Goal: Task Accomplishment & Management: Use online tool/utility

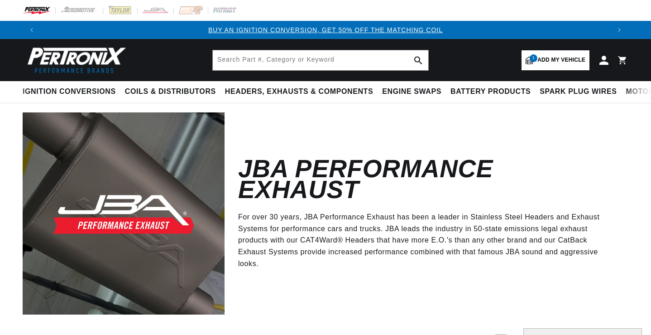
click at [564, 60] on span "Add my vehicle" at bounding box center [561, 60] width 48 height 9
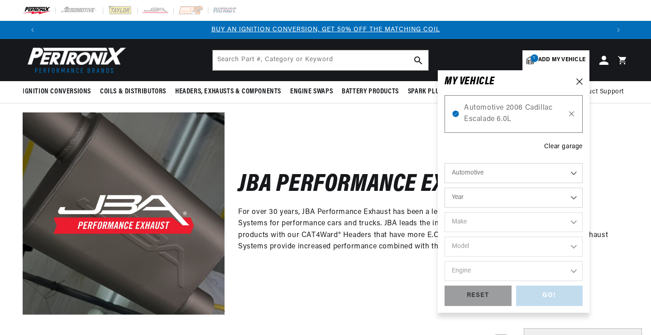
click at [571, 114] on icon at bounding box center [572, 113] width 8 height 7
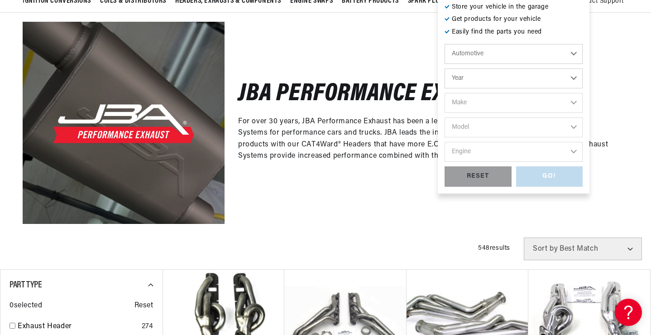
click at [485, 79] on select "Year [DATE] 2021 2020 2019 2018 2017 2016 2015 2014 2013 2012 2011 2010 2009 20…" at bounding box center [514, 78] width 138 height 20
select select "1996"
click at [445, 68] on select "Year [DATE] 2021 2020 2019 2018 2017 2016 2015 2014 2013 2012 2011 2010 2009 20…" at bounding box center [514, 78] width 138 height 20
select select "1996"
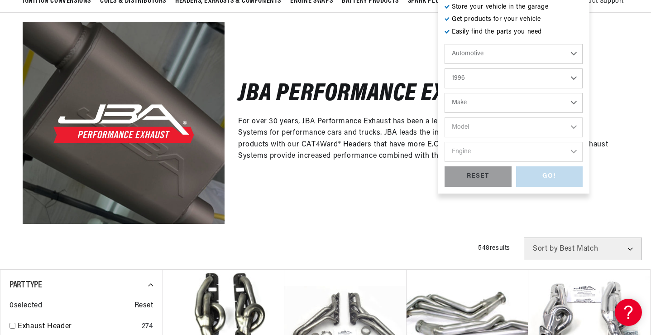
click at [478, 102] on select "Make Buick Cadillac Chevrolet Chrysler Dodge Ford GMC Hyundai [GEOGRAPHIC_DATA]…" at bounding box center [514, 103] width 138 height 20
select select "Chevrolet"
click at [445, 93] on select "Make Buick Cadillac Chevrolet Chrysler Dodge Ford GMC Hyundai [GEOGRAPHIC_DATA]…" at bounding box center [514, 103] width 138 height 20
select select "Chevrolet"
click at [480, 129] on select "Model Astro [GEOGRAPHIC_DATA] Blazer C35 C1500 C1500 Suburban C2500 C2500 Subur…" at bounding box center [514, 127] width 138 height 20
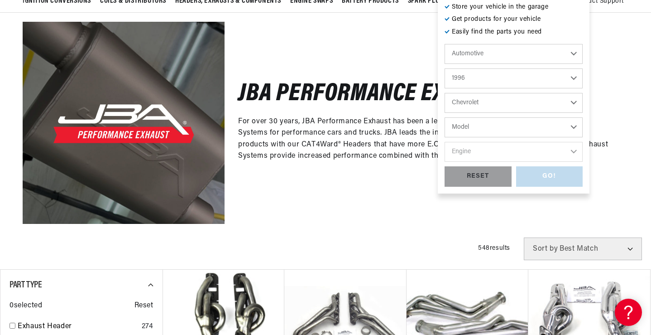
scroll to position [0, 1131]
select select "Silverado"
click at [445, 117] on select "Model Astro [GEOGRAPHIC_DATA] Blazer C35 C1500 C1500 Suburban C2500 C2500 Subur…" at bounding box center [514, 127] width 138 height 20
select select "Silverado"
click at [481, 148] on select "Engine 5.7L" at bounding box center [514, 152] width 138 height 20
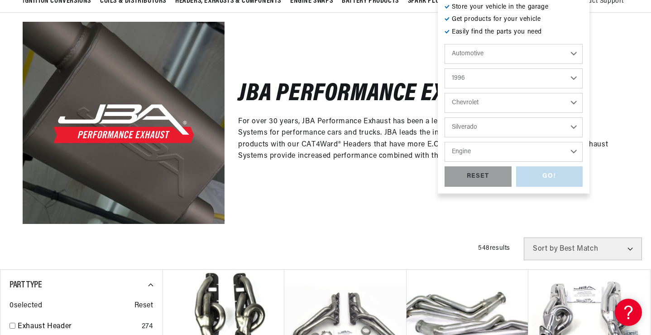
select select "5.7L"
click at [445, 142] on select "Engine 5.7L" at bounding box center [514, 152] width 138 height 20
select select "5.7L"
click at [551, 176] on div "GO!" at bounding box center [549, 176] width 67 height 20
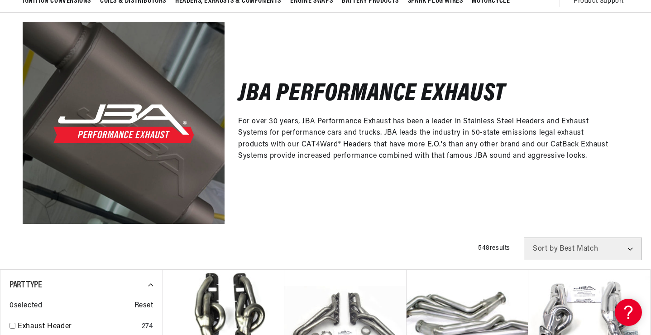
scroll to position [0, 6]
